Goal: Task Accomplishment & Management: Use online tool/utility

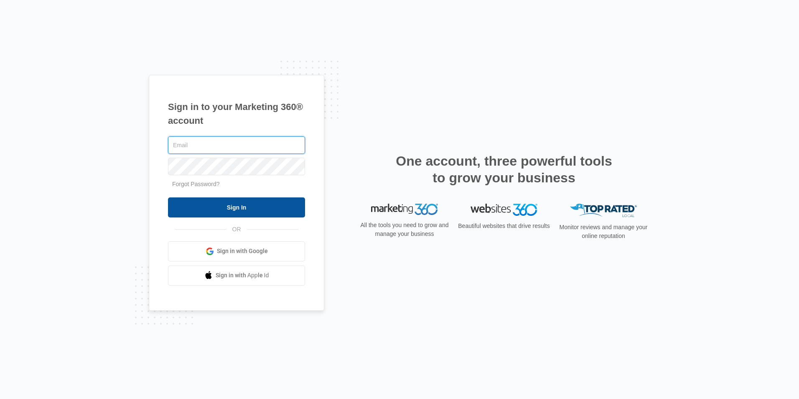
type input "[EMAIL_ADDRESS][DOMAIN_NAME]"
click at [252, 210] on input "Sign In" at bounding box center [236, 207] width 137 height 20
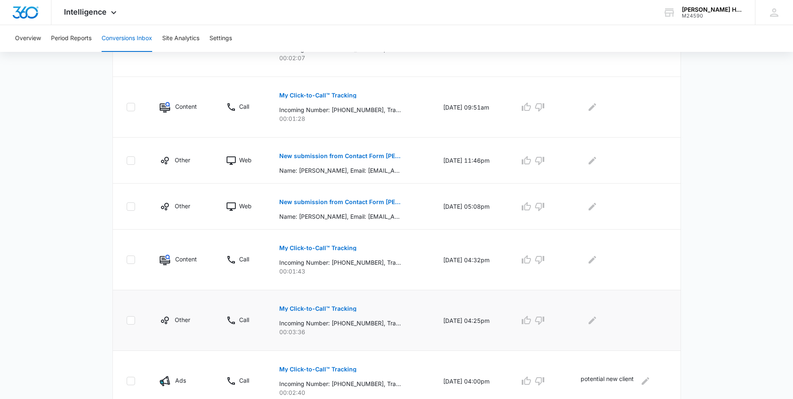
scroll to position [467, 0]
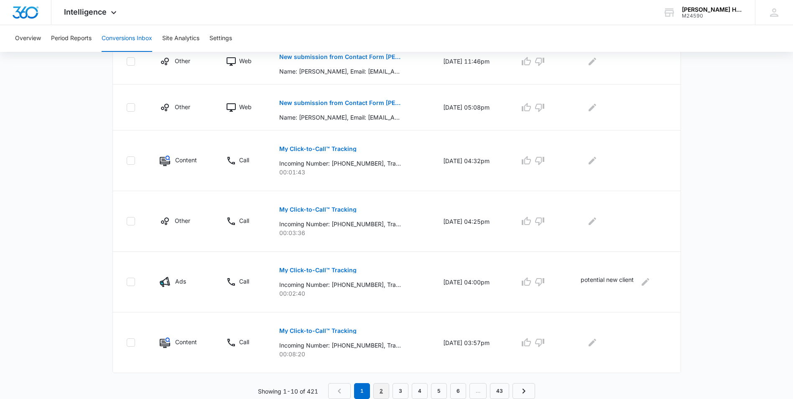
click at [376, 393] on link "2" at bounding box center [381, 391] width 16 height 16
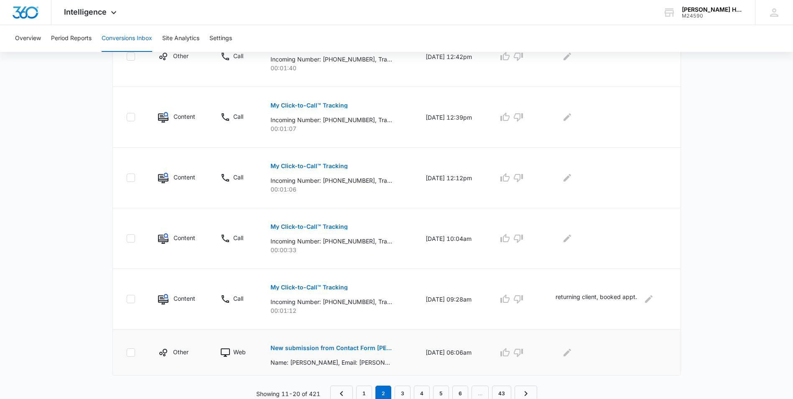
scroll to position [440, 0]
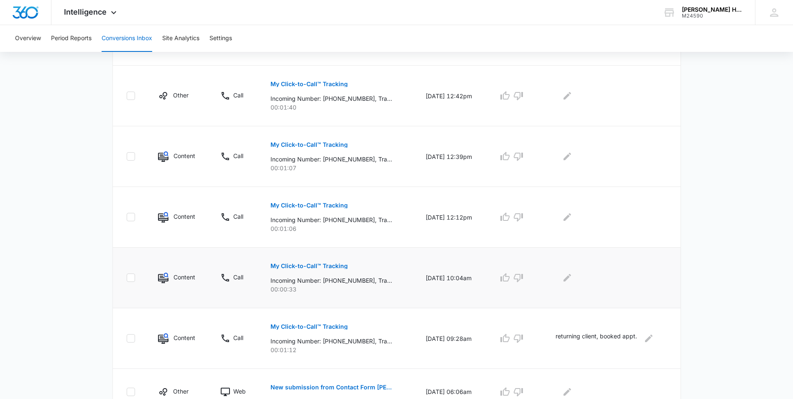
click at [294, 263] on button "My Click-to-Call™ Tracking" at bounding box center [309, 266] width 77 height 20
